Goal: Information Seeking & Learning: Compare options

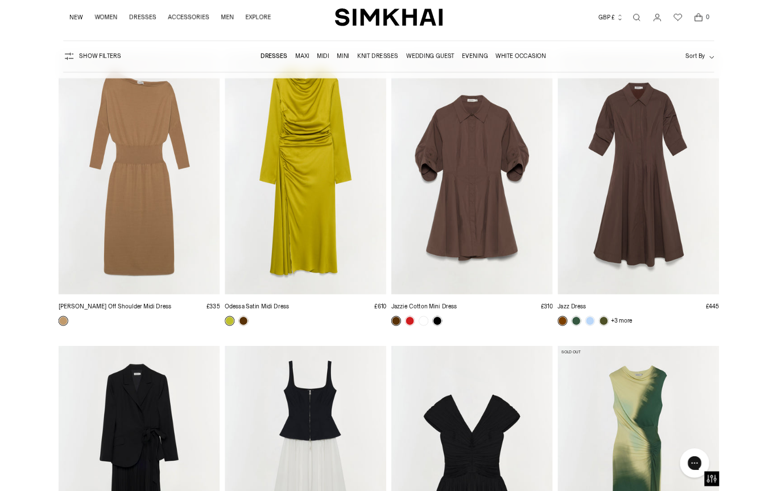
scroll to position [3479, 0]
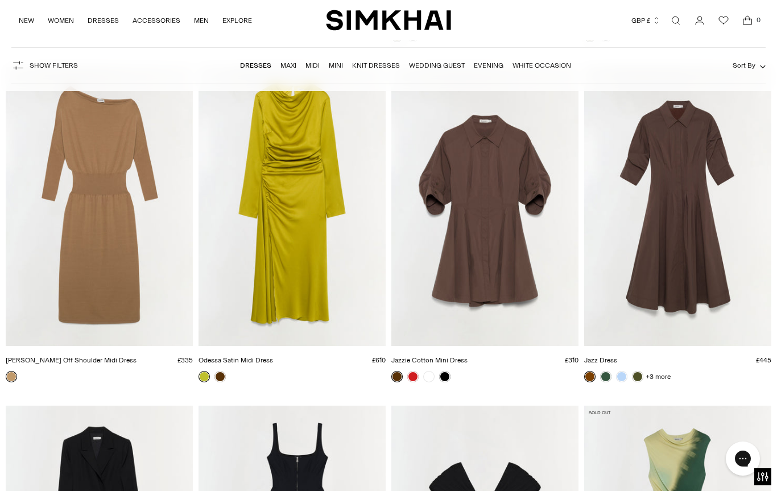
click at [682, 166] on img "Jazz Dress" at bounding box center [677, 205] width 187 height 281
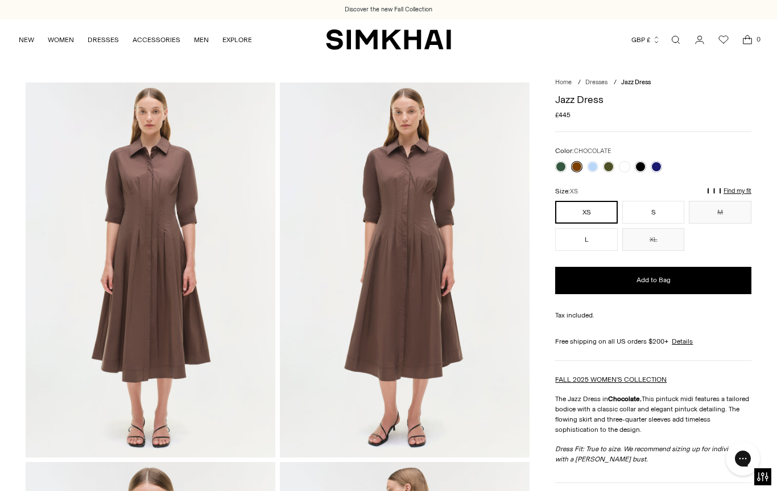
click at [640, 169] on link at bounding box center [639, 166] width 11 height 11
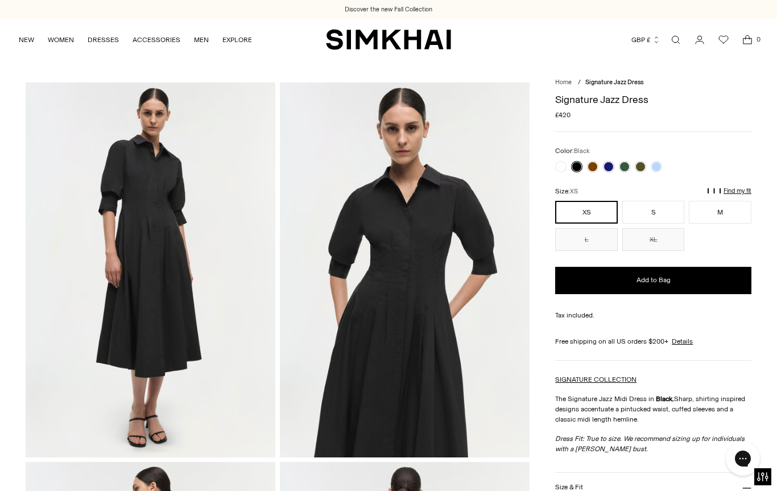
click at [608, 164] on link at bounding box center [608, 166] width 11 height 11
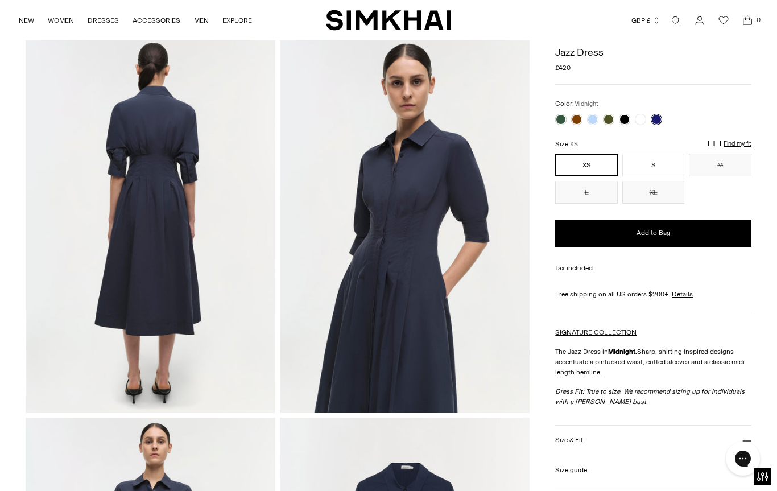
scroll to position [399, 0]
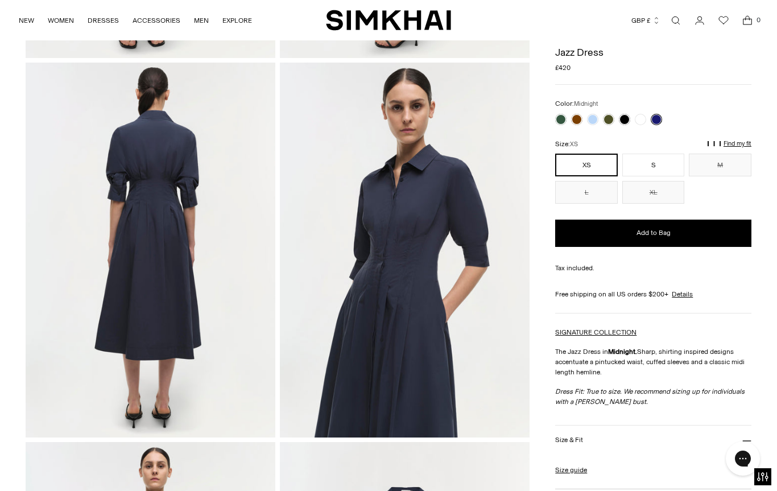
click at [605, 122] on link at bounding box center [608, 119] width 11 height 11
